Goal: Task Accomplishment & Management: Complete application form

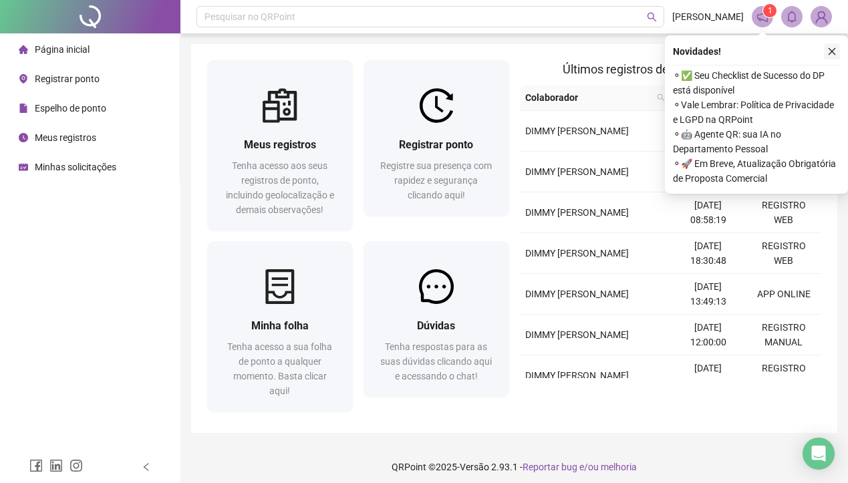
click at [832, 51] on icon "close" at bounding box center [831, 51] width 7 height 7
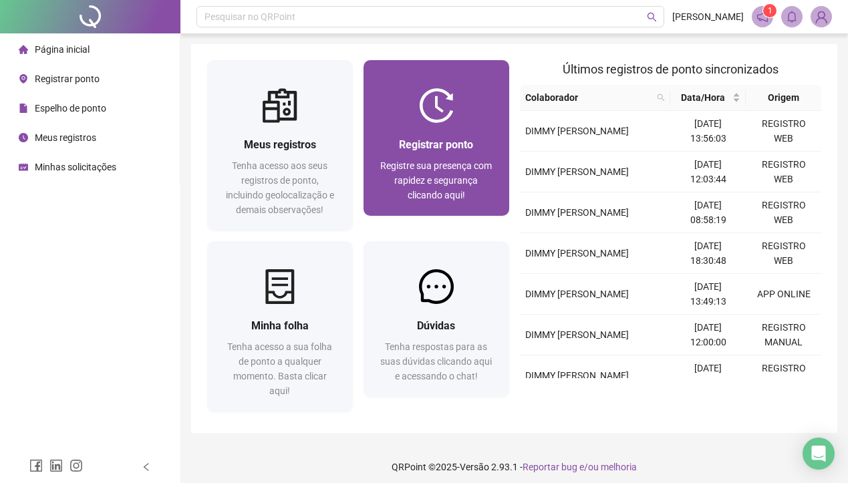
click at [419, 122] on img at bounding box center [436, 105] width 35 height 35
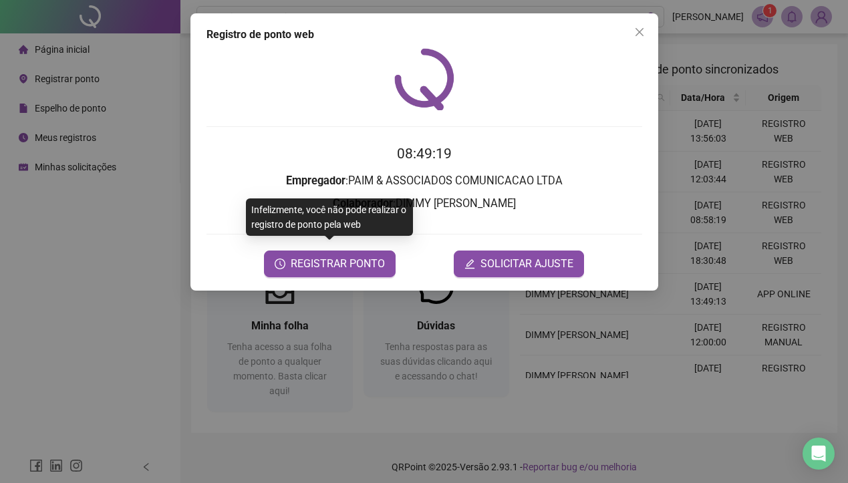
drag, startPoint x: 374, startPoint y: 254, endPoint x: 445, endPoint y: 208, distance: 84.5
click at [444, 210] on form "08:49:19 Empregador : PAIM & ASSOCIADOS COMUNICACAO LTDA Colaborador : [PERSON_…" at bounding box center [423, 210] width 435 height 134
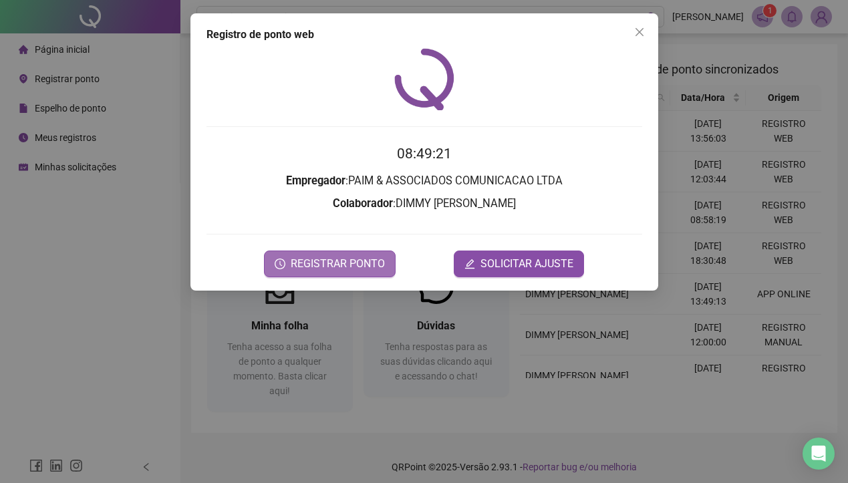
click at [317, 262] on span "REGISTRAR PONTO" at bounding box center [338, 264] width 94 height 16
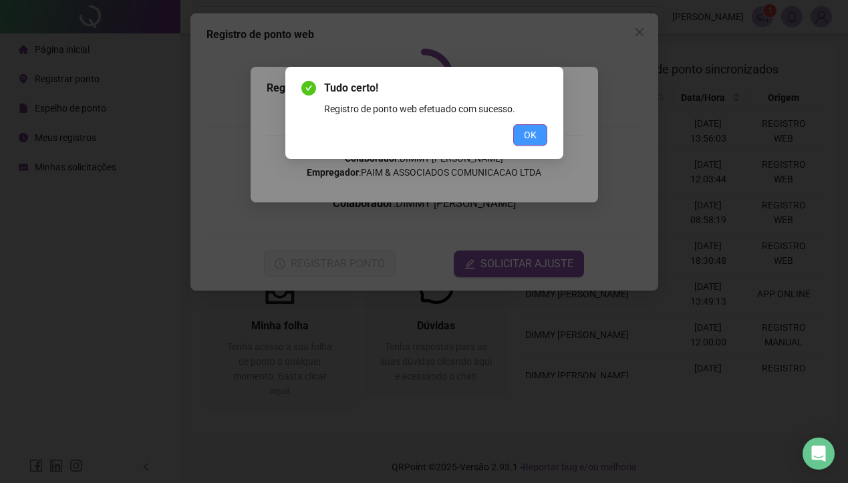
click at [513, 144] on button "OK" at bounding box center [530, 134] width 34 height 21
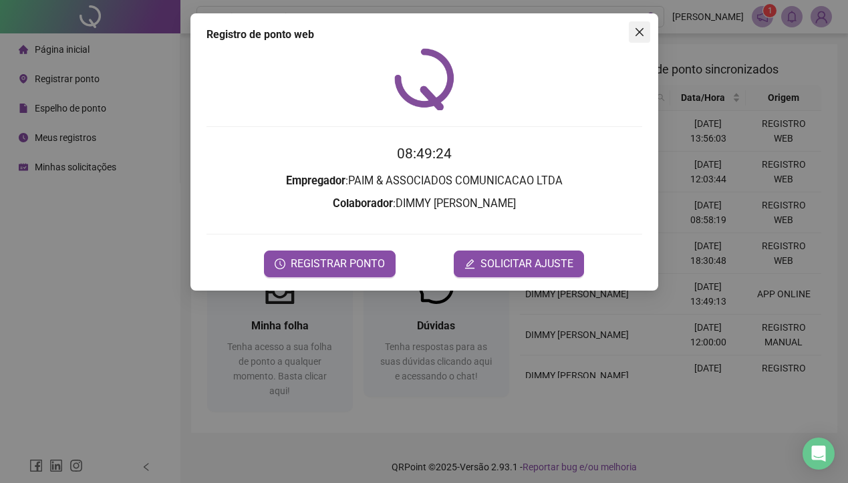
click at [649, 32] on span "Close" at bounding box center [638, 32] width 21 height 11
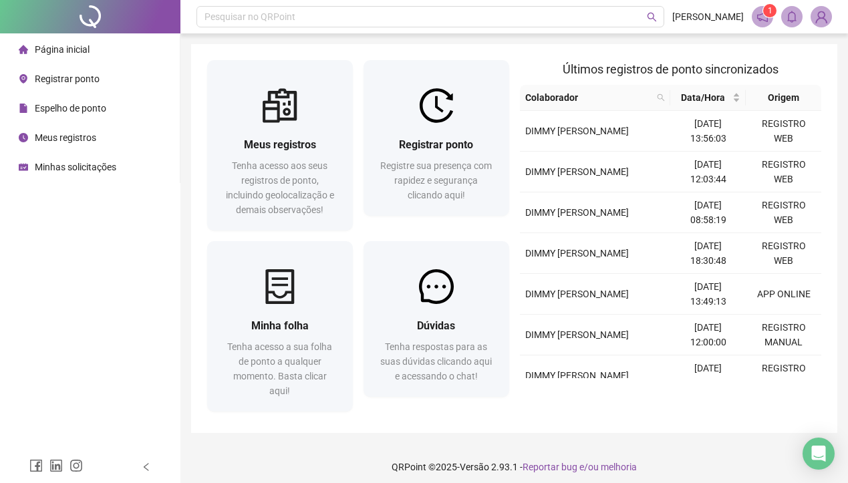
click at [82, 54] on span "Página inicial" at bounding box center [62, 49] width 55 height 11
click at [82, 84] on div "Registrar ponto" at bounding box center [59, 78] width 81 height 27
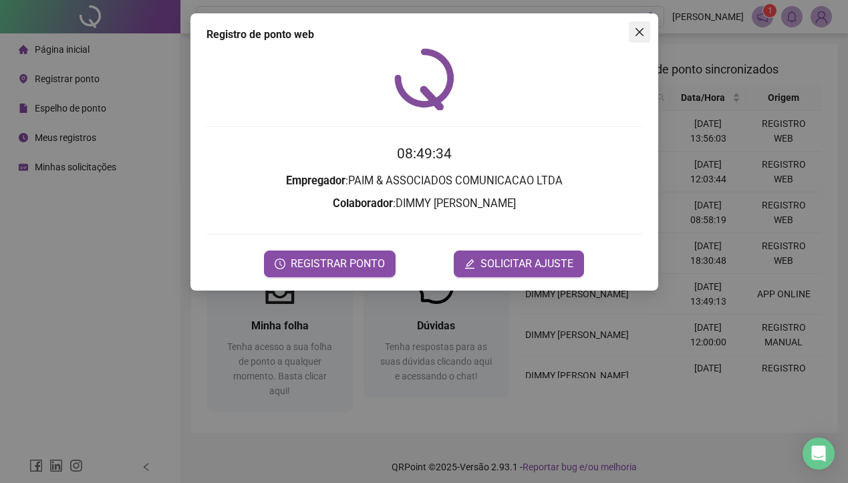
click at [636, 37] on icon "close" at bounding box center [639, 32] width 11 height 11
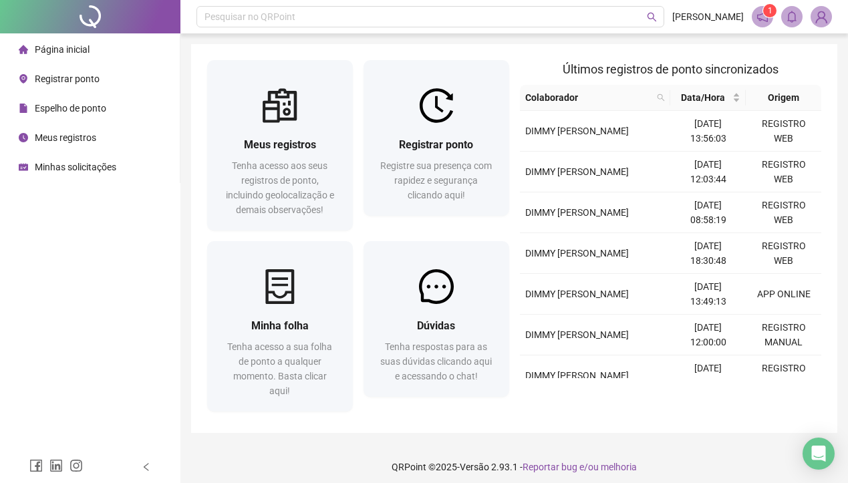
click at [62, 137] on span "Meus registros" at bounding box center [65, 137] width 61 height 11
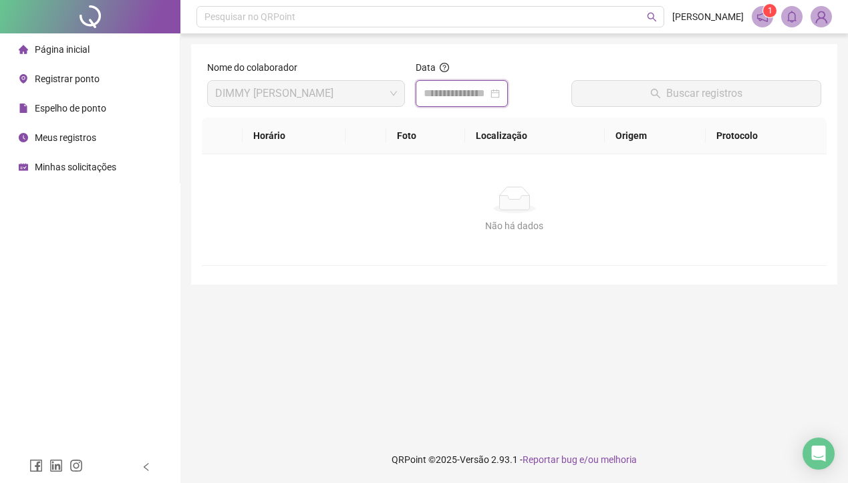
click at [480, 98] on input at bounding box center [455, 93] width 64 height 16
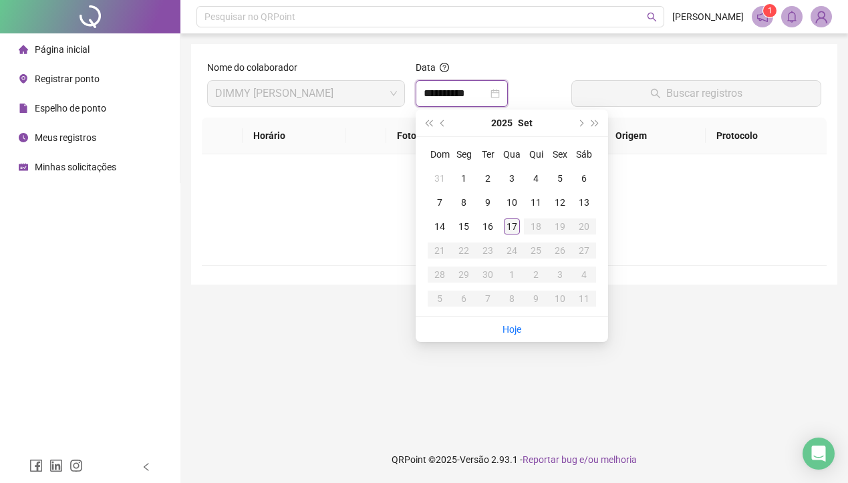
type input "**********"
click at [515, 220] on div "17" at bounding box center [512, 226] width 16 height 16
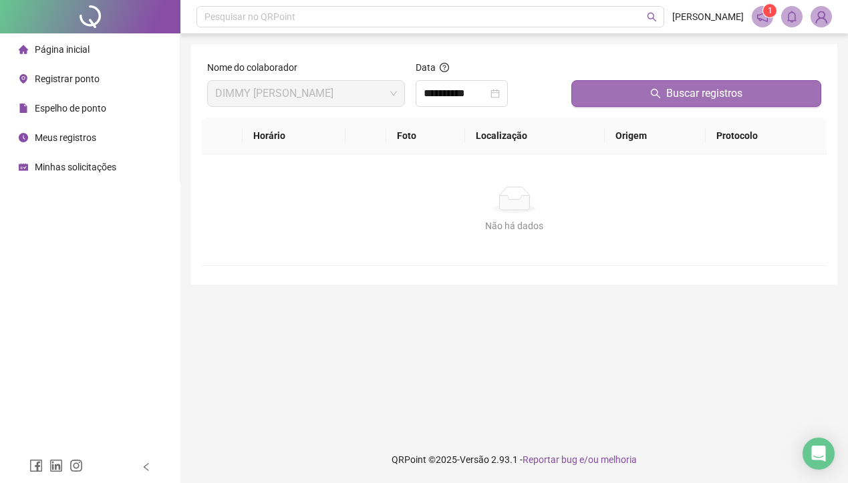
click at [618, 103] on button "Buscar registros" at bounding box center [696, 93] width 250 height 27
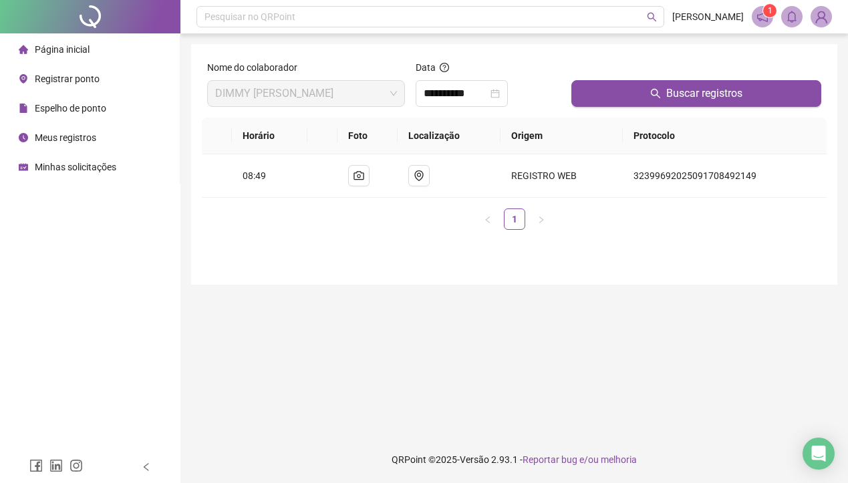
click at [63, 48] on span "Página inicial" at bounding box center [62, 49] width 55 height 11
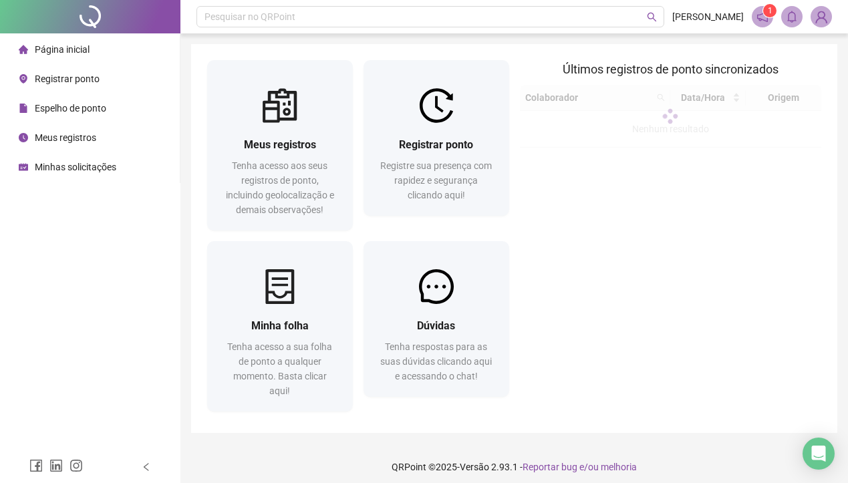
click at [63, 77] on span "Registrar ponto" at bounding box center [67, 78] width 65 height 11
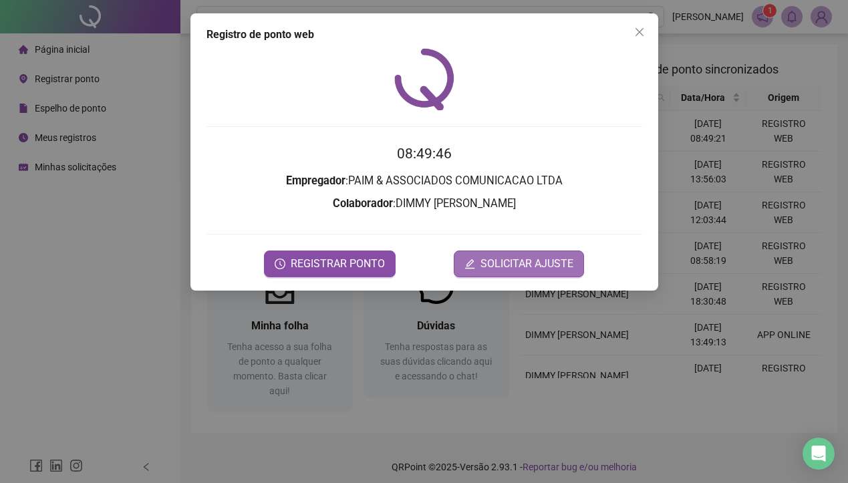
click at [492, 256] on span "SOLICITAR AJUSTE" at bounding box center [526, 264] width 93 height 16
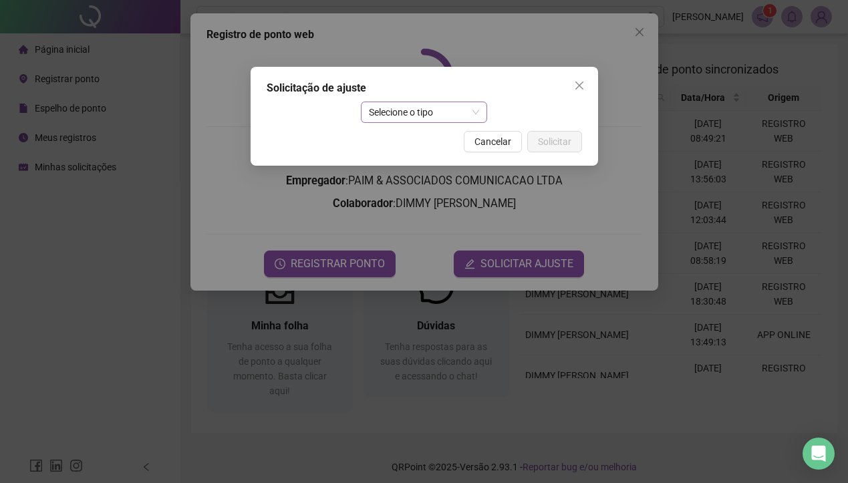
click at [418, 105] on span "Selecione o tipo" at bounding box center [424, 112] width 110 height 20
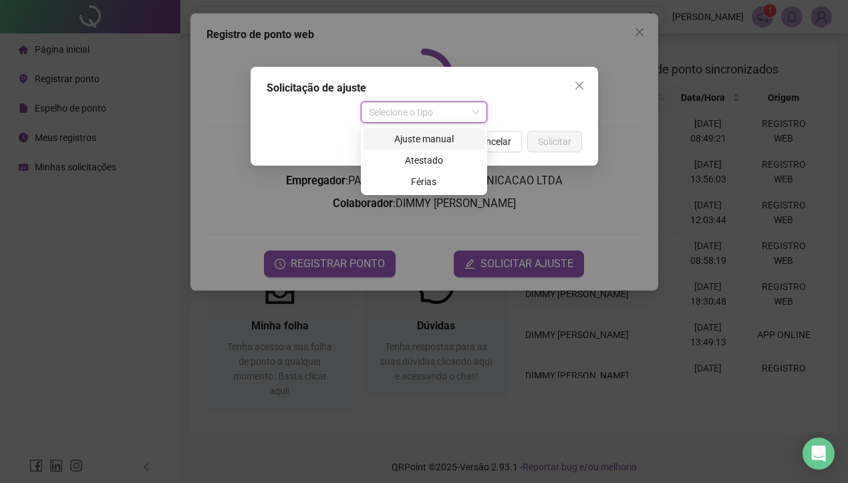
click at [416, 138] on div "Ajuste manual" at bounding box center [423, 139] width 105 height 15
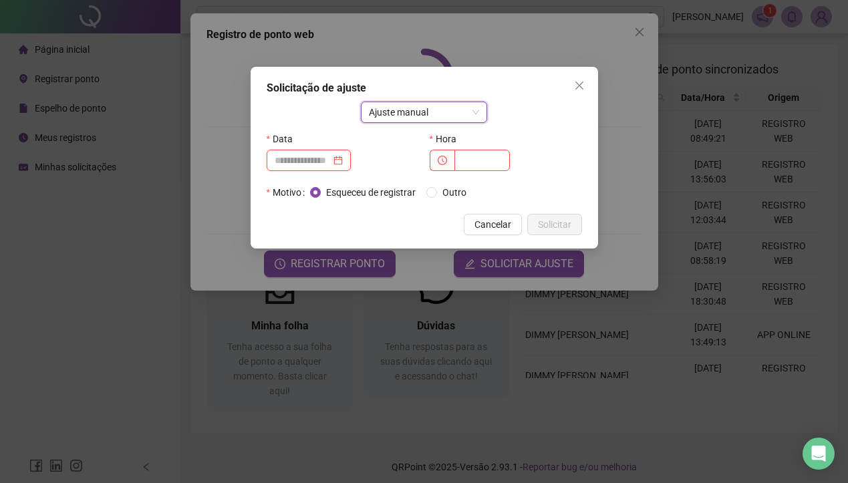
click at [326, 156] on input at bounding box center [303, 160] width 56 height 15
click at [329, 160] on input at bounding box center [303, 160] width 56 height 15
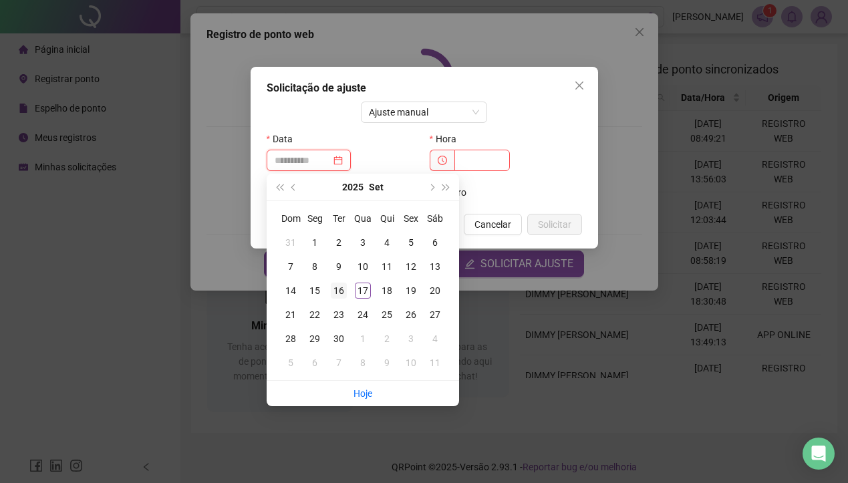
type input "**********"
click at [341, 286] on div "16" at bounding box center [339, 291] width 16 height 16
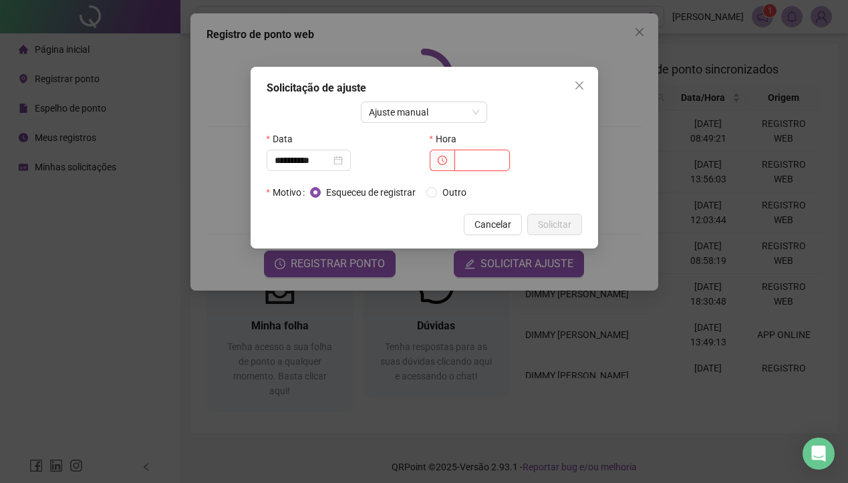
click at [478, 160] on input "text" at bounding box center [481, 160] width 55 height 21
type input "*****"
click at [541, 227] on span "Solicitar" at bounding box center [554, 224] width 33 height 15
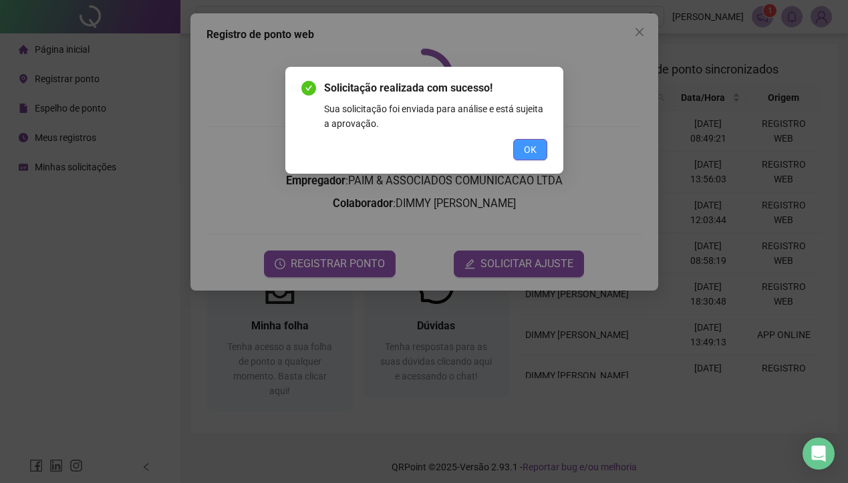
click at [522, 151] on button "OK" at bounding box center [530, 149] width 34 height 21
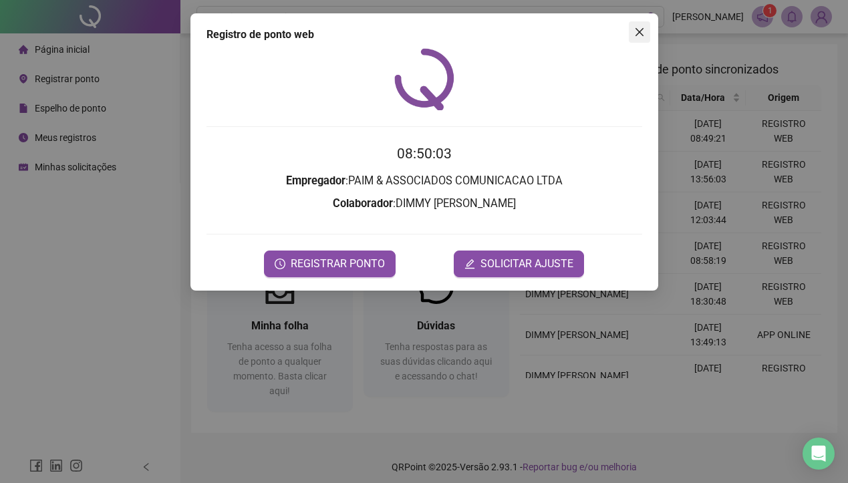
click at [640, 34] on icon "close" at bounding box center [639, 32] width 11 height 11
